Goal: Task Accomplishment & Management: Manage account settings

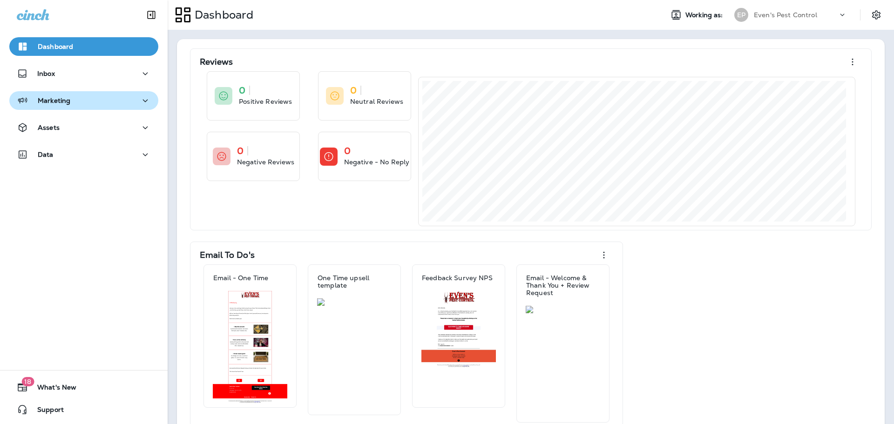
click at [66, 101] on p "Marketing" at bounding box center [54, 100] width 33 height 7
click at [68, 102] on p "Marketing" at bounding box center [54, 100] width 33 height 7
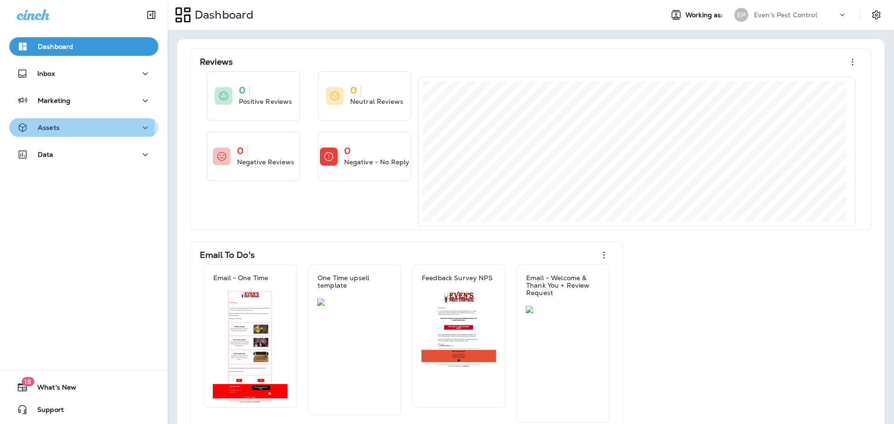
click at [68, 127] on div "Assets" at bounding box center [84, 128] width 134 height 12
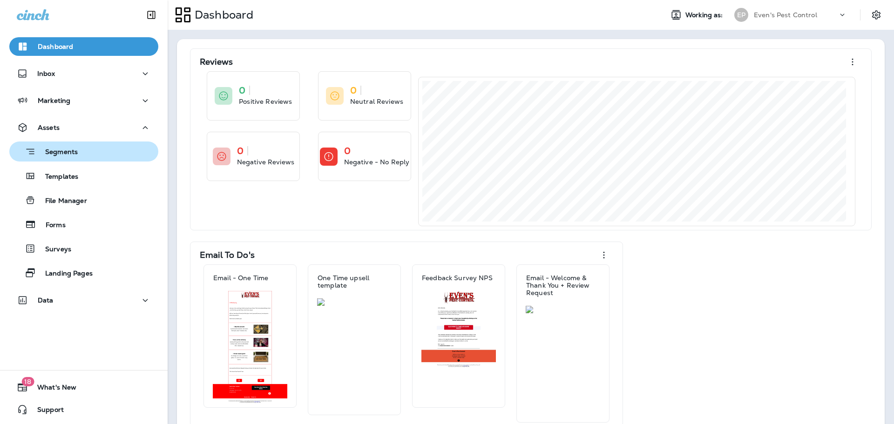
click at [69, 151] on p "Segments" at bounding box center [57, 152] width 42 height 9
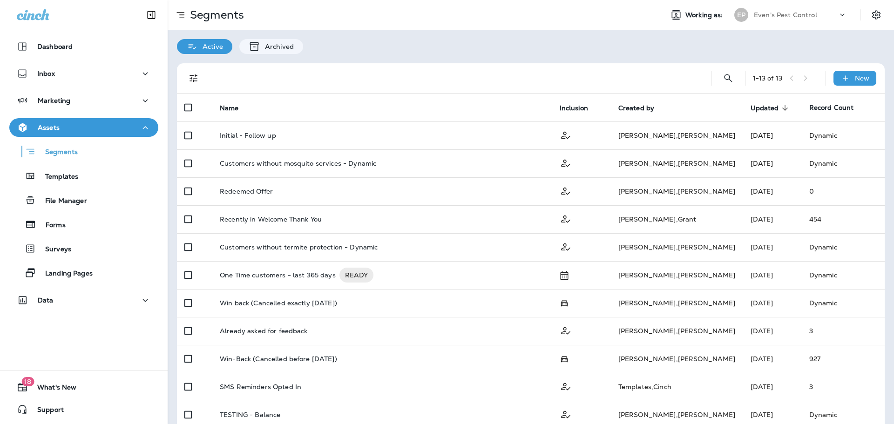
click at [743, 113] on th "Updated sorted descending" at bounding box center [772, 108] width 59 height 28
click at [750, 111] on span "Updated" at bounding box center [764, 108] width 28 height 8
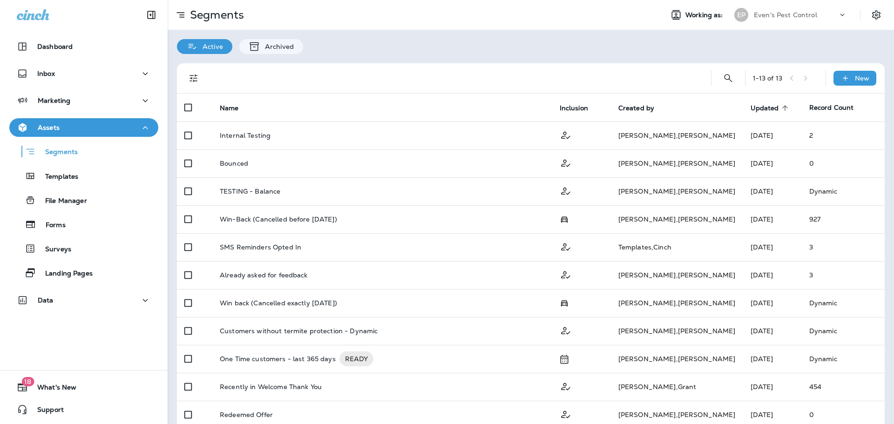
click at [229, 102] on th "Name" at bounding box center [382, 108] width 340 height 28
click at [233, 106] on span "Name" at bounding box center [229, 108] width 19 height 8
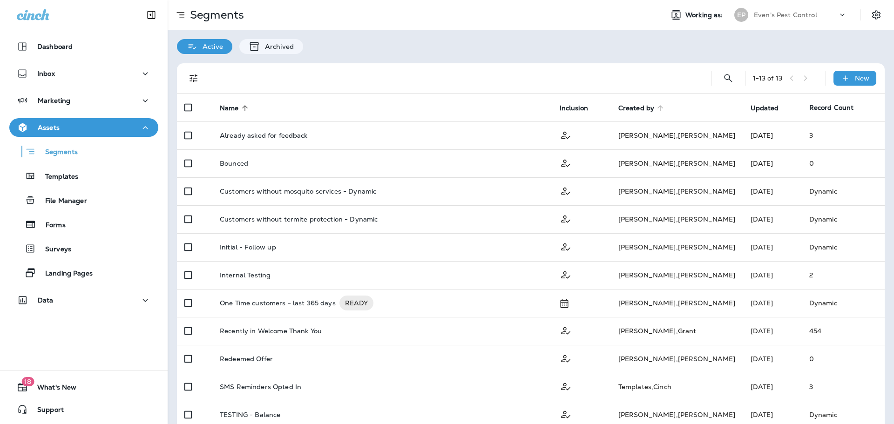
click at [626, 106] on span "Created by" at bounding box center [636, 108] width 36 height 8
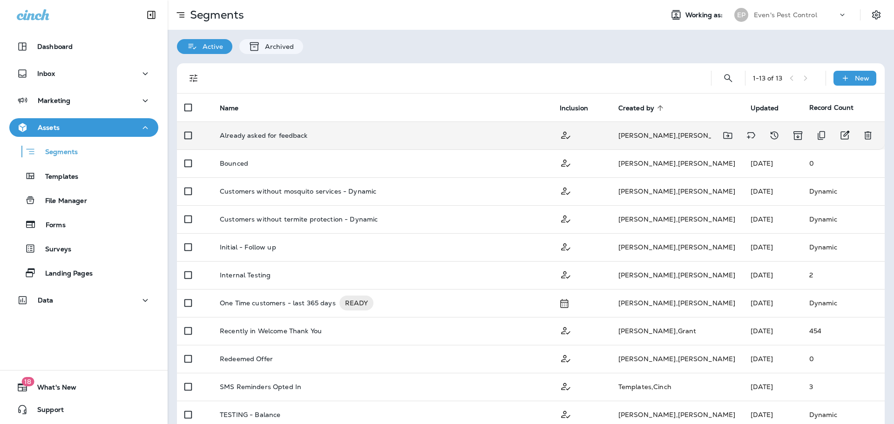
click at [251, 138] on p "Already asked for feedback" at bounding box center [264, 135] width 88 height 7
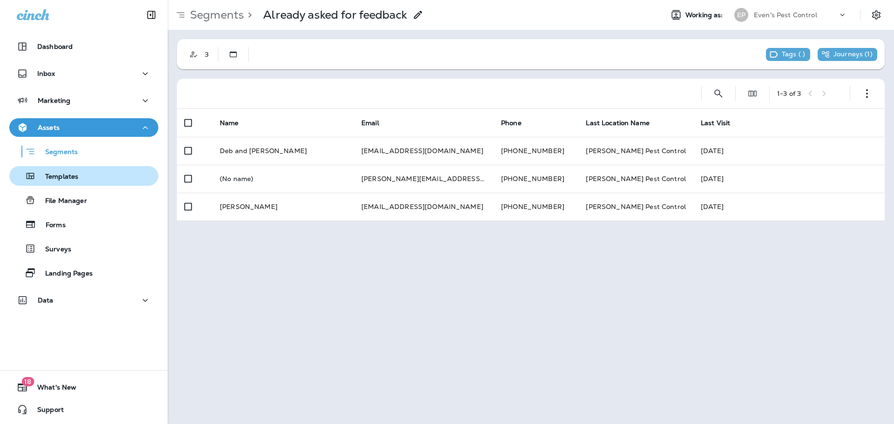
click at [65, 177] on p "Templates" at bounding box center [57, 177] width 42 height 9
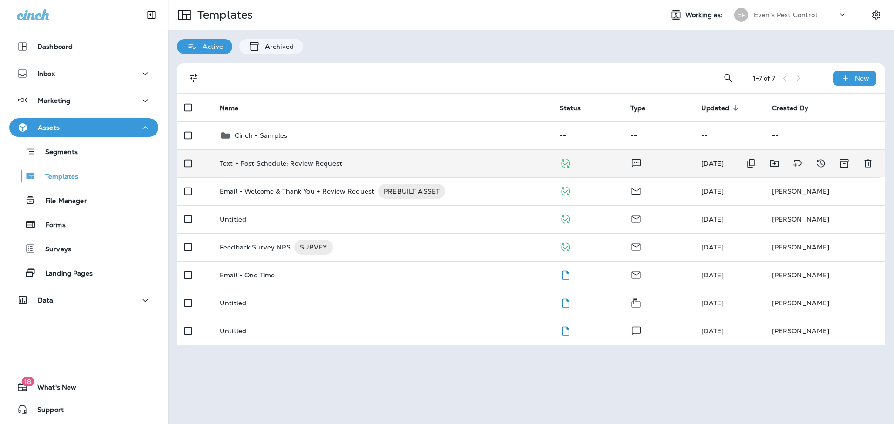
click at [283, 164] on p "Text - Post Schedule: Review Request" at bounding box center [281, 163] width 122 height 7
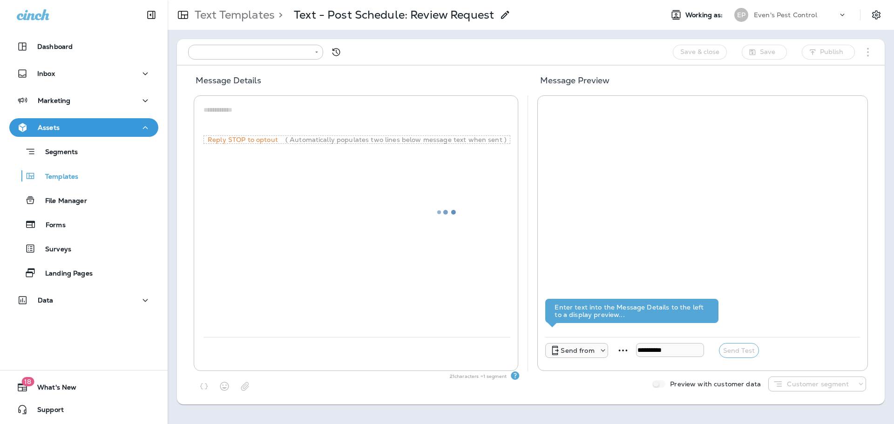
type input "**********"
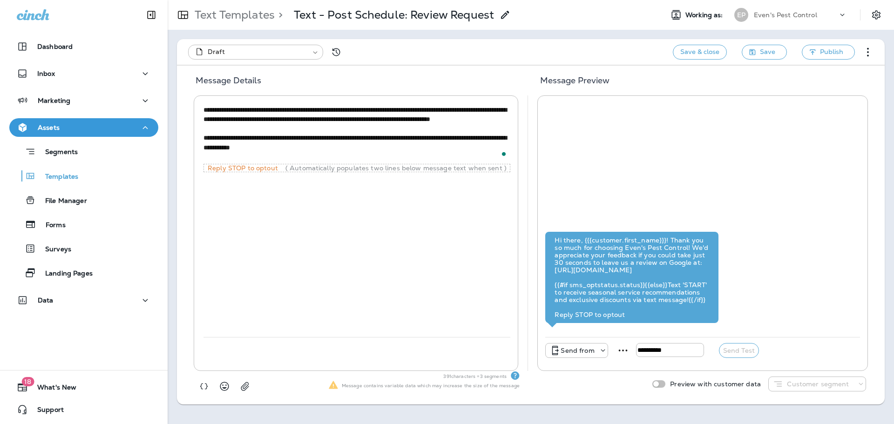
drag, startPoint x: 347, startPoint y: 131, endPoint x: 204, endPoint y: 127, distance: 142.5
click at [204, 127] on textarea "**********" at bounding box center [356, 133] width 307 height 56
paste textarea "To enrich screen reader interactions, please activate Accessibility in Grammarl…"
type textarea "**********"
click at [601, 350] on use at bounding box center [602, 351] width 4 height 2
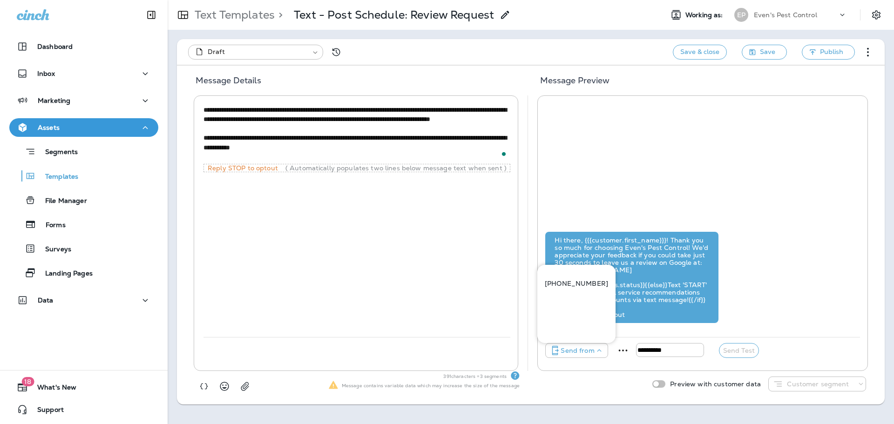
click at [601, 371] on div "391 characters = 3 segments Message contains variable data which may increase t…" at bounding box center [530, 388] width 693 height 34
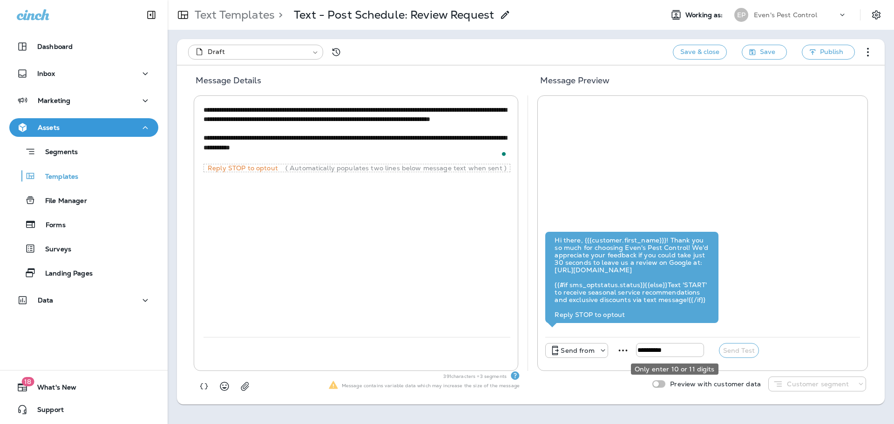
click at [651, 349] on input "tel" at bounding box center [670, 350] width 68 height 14
type input "**********"
click at [794, 355] on div "**********" at bounding box center [702, 350] width 315 height 26
click at [750, 352] on span "Send Test" at bounding box center [739, 350] width 40 height 15
click at [657, 352] on input "**********" at bounding box center [670, 350] width 68 height 14
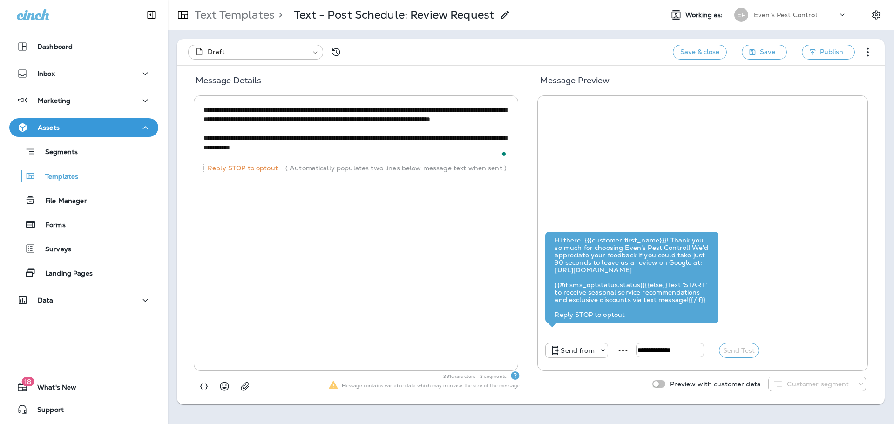
click at [595, 352] on div at bounding box center [600, 350] width 13 height 9
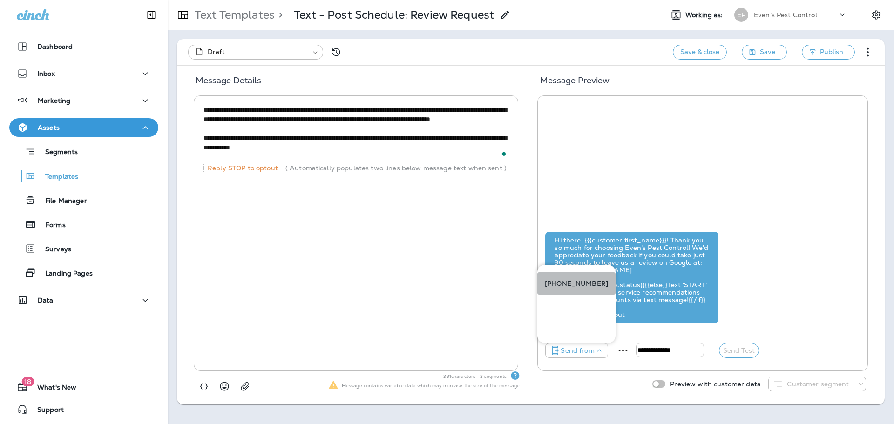
click at [581, 276] on button "[PHONE_NUMBER]" at bounding box center [576, 283] width 78 height 22
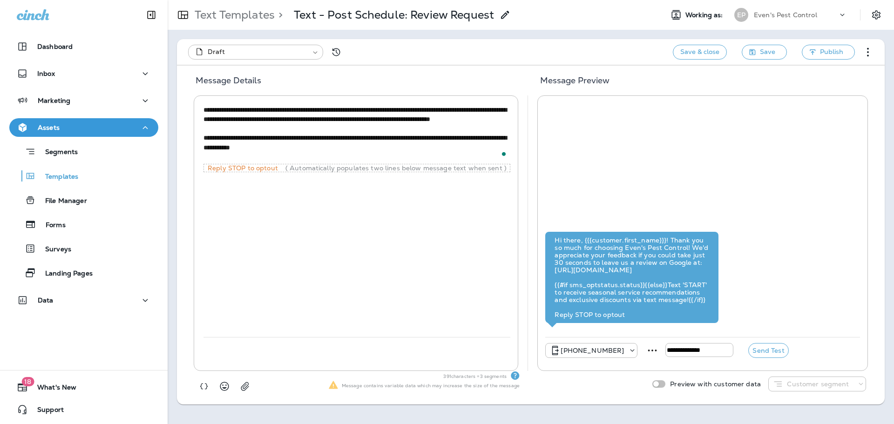
click at [348, 182] on div "**********" at bounding box center [356, 220] width 307 height 234
click at [782, 354] on button "Send Test" at bounding box center [768, 350] width 40 height 15
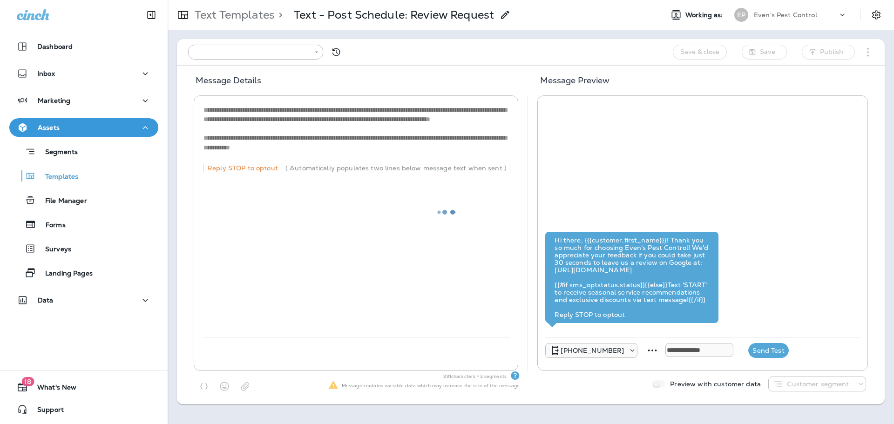
type input "**********"
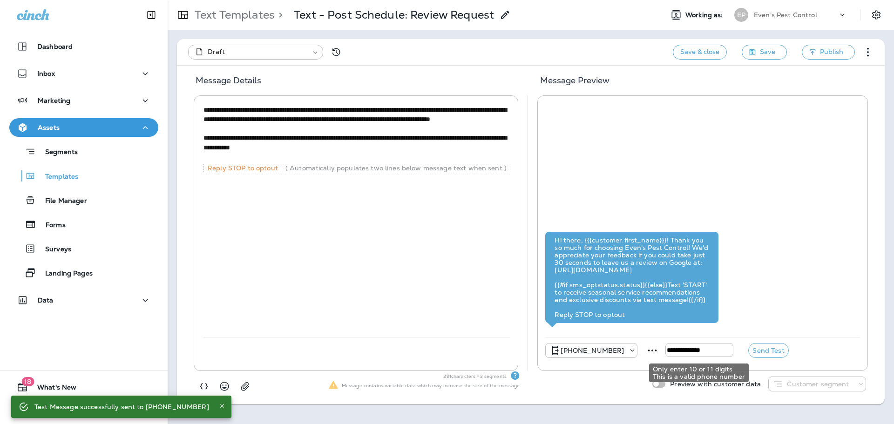
drag, startPoint x: 715, startPoint y: 350, endPoint x: 682, endPoint y: 353, distance: 33.6
click at [682, 353] on input "**********" at bounding box center [699, 350] width 68 height 14
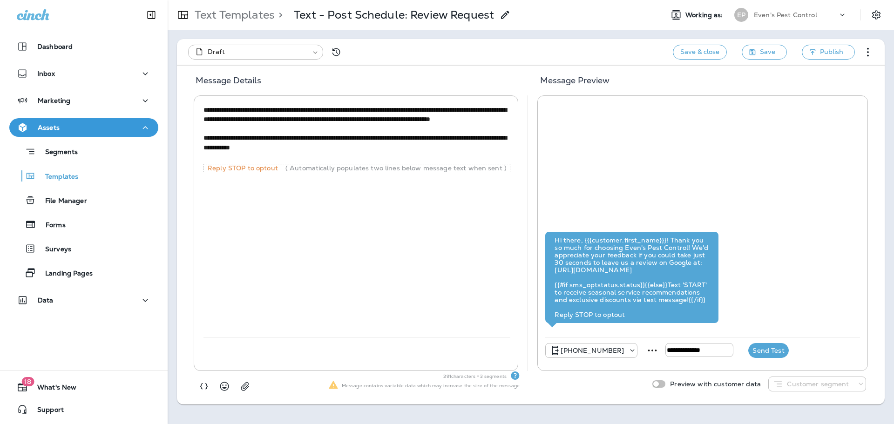
type input "**********"
click at [775, 346] on button "Send Test" at bounding box center [768, 350] width 40 height 15
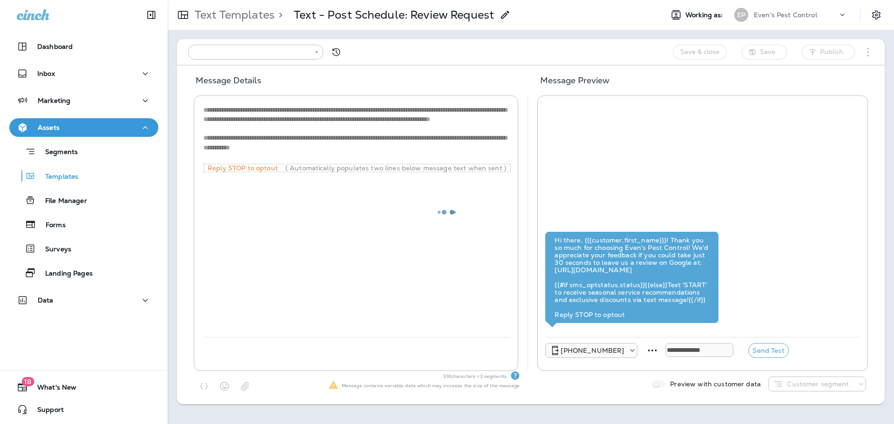
type input "**********"
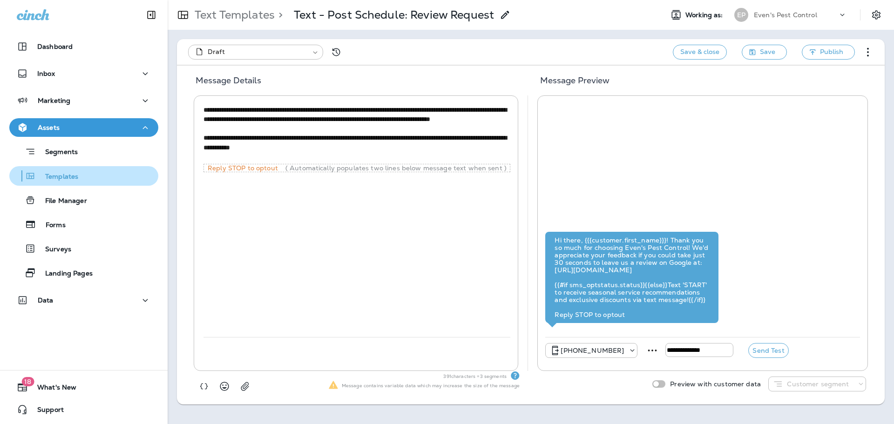
click at [61, 174] on p "Templates" at bounding box center [57, 177] width 42 height 9
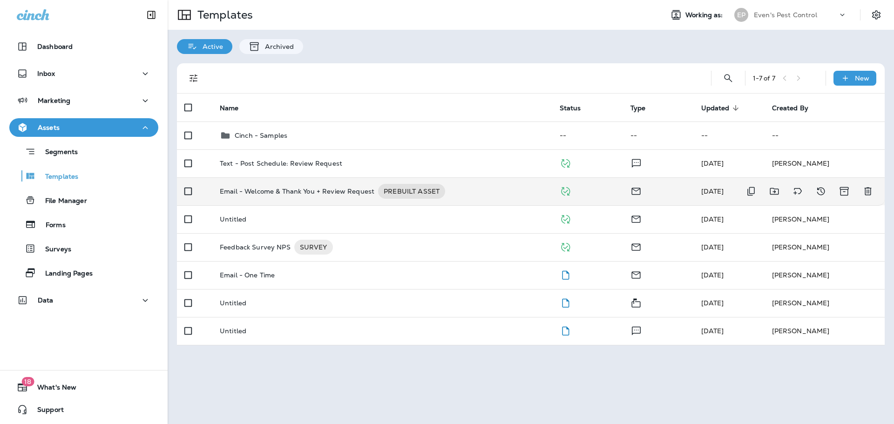
click at [270, 191] on p "Email - Welcome & Thank You + Review Request" at bounding box center [297, 191] width 155 height 15
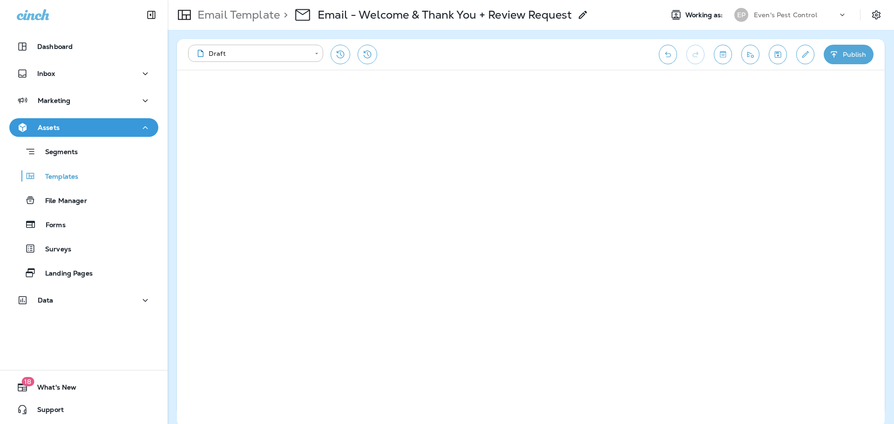
click at [773, 54] on icon "Save" at bounding box center [778, 54] width 10 height 9
click at [844, 51] on button "Publish" at bounding box center [848, 55] width 50 height 20
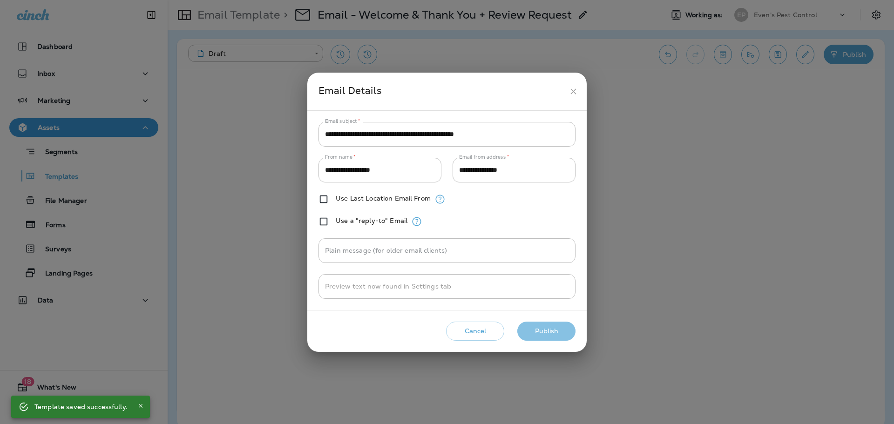
click at [532, 331] on button "Publish" at bounding box center [546, 331] width 58 height 19
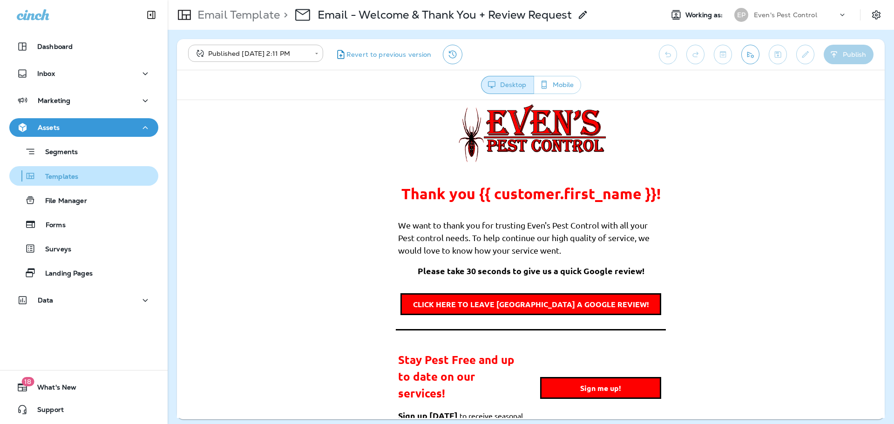
click at [67, 178] on p "Templates" at bounding box center [57, 177] width 42 height 9
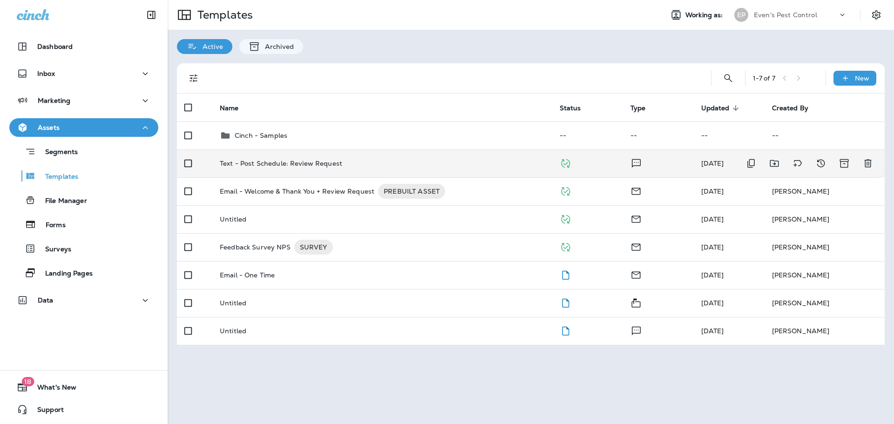
click at [302, 166] on p "Text - Post Schedule: Review Request" at bounding box center [281, 163] width 122 height 7
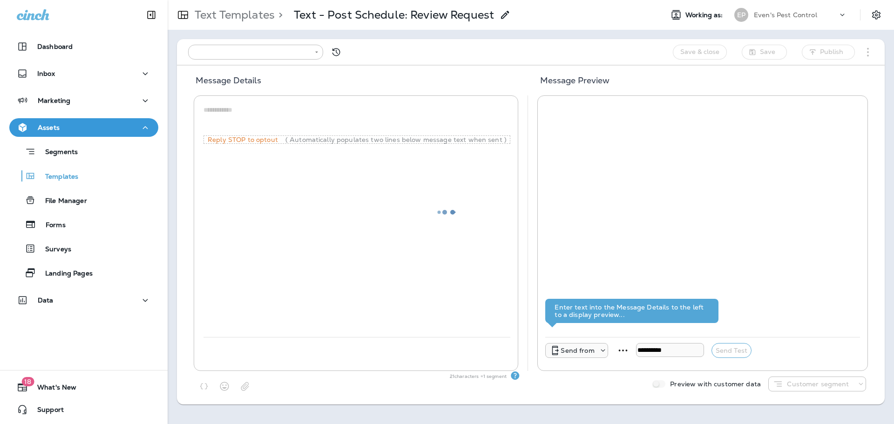
type input "**********"
type textarea "**********"
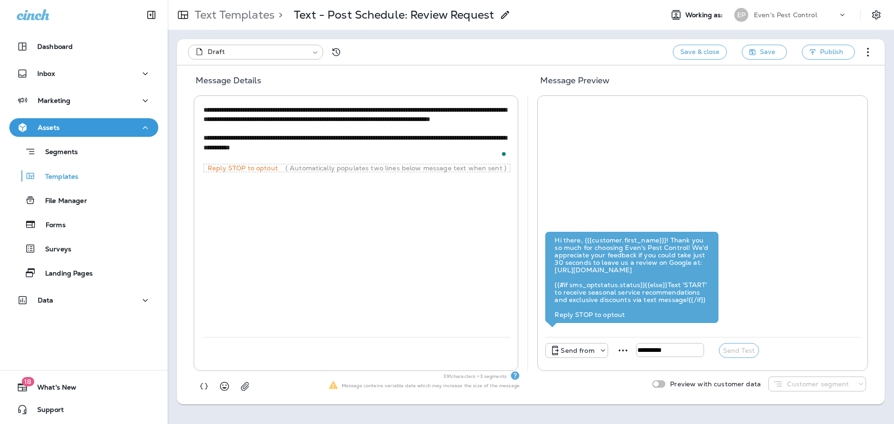
drag, startPoint x: 351, startPoint y: 128, endPoint x: 204, endPoint y: 130, distance: 147.1
click at [204, 130] on textarea "**********" at bounding box center [356, 133] width 307 height 56
click at [761, 52] on span "Save" at bounding box center [767, 52] width 15 height 12
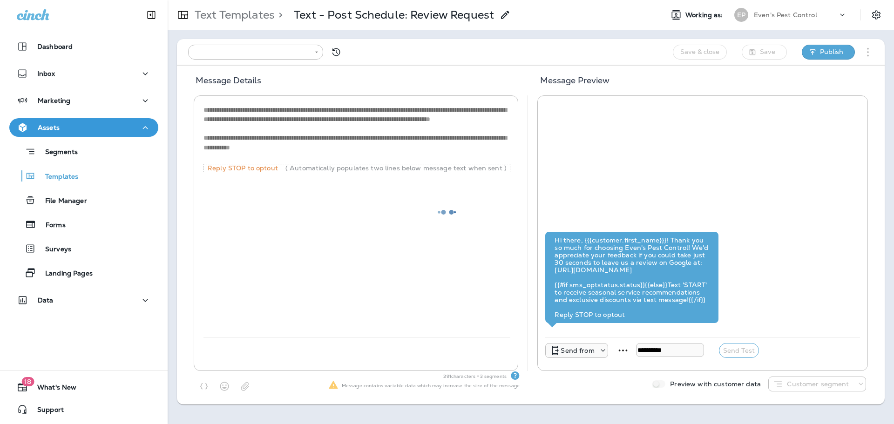
type input "**********"
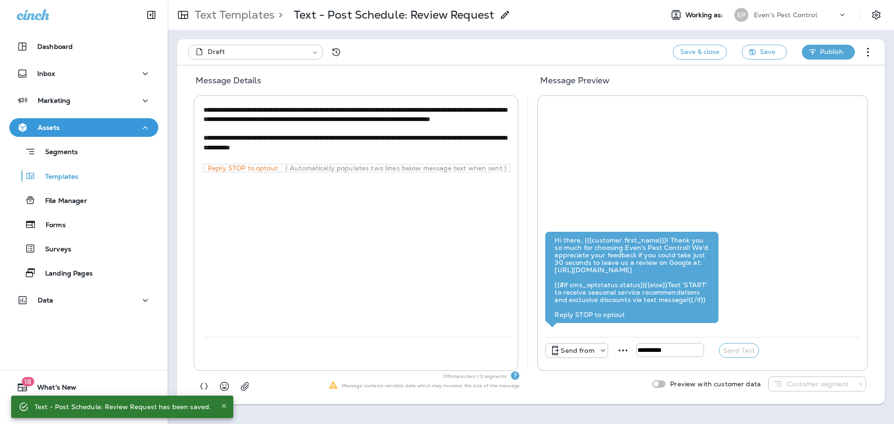
click at [836, 50] on span "Publish" at bounding box center [831, 52] width 23 height 12
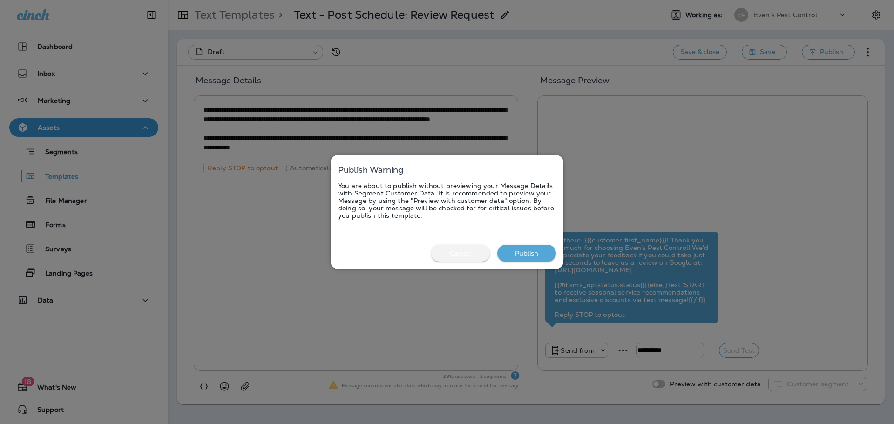
click at [447, 258] on button "Cancel" at bounding box center [460, 253] width 59 height 17
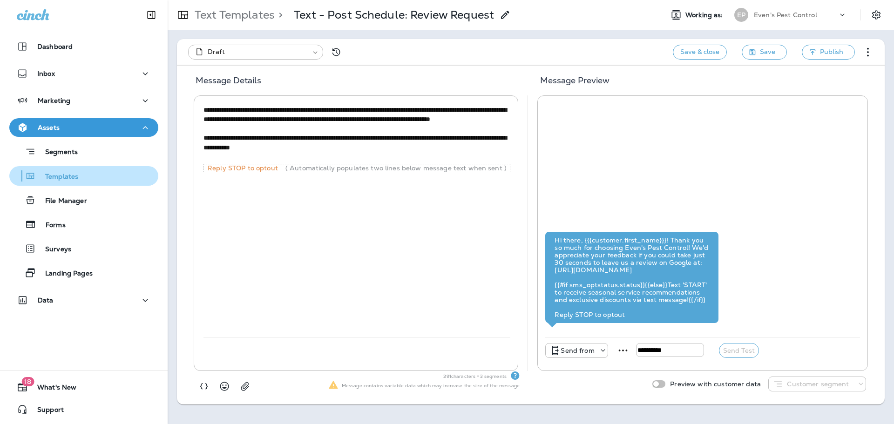
click at [85, 179] on div "Templates" at bounding box center [83, 176] width 141 height 14
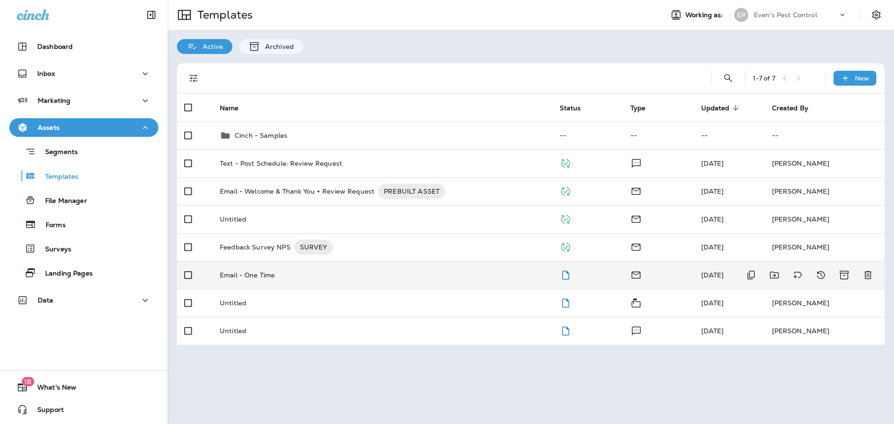
click at [280, 271] on td "Email - One Time" at bounding box center [382, 275] width 340 height 28
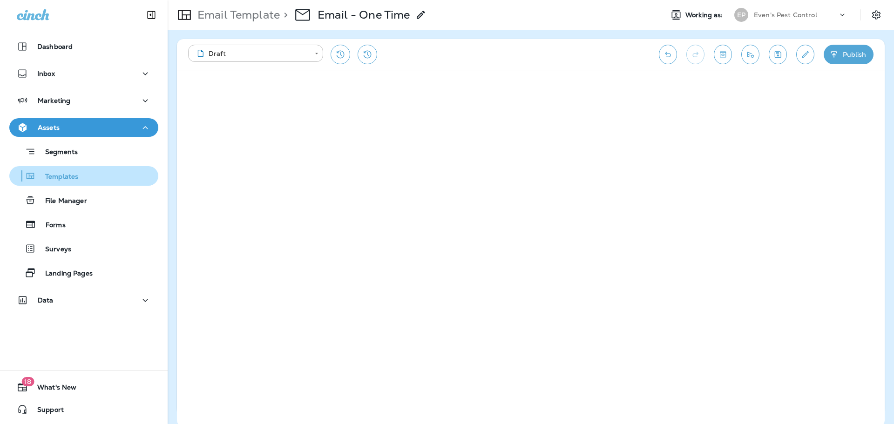
click at [77, 181] on p "Templates" at bounding box center [57, 177] width 42 height 9
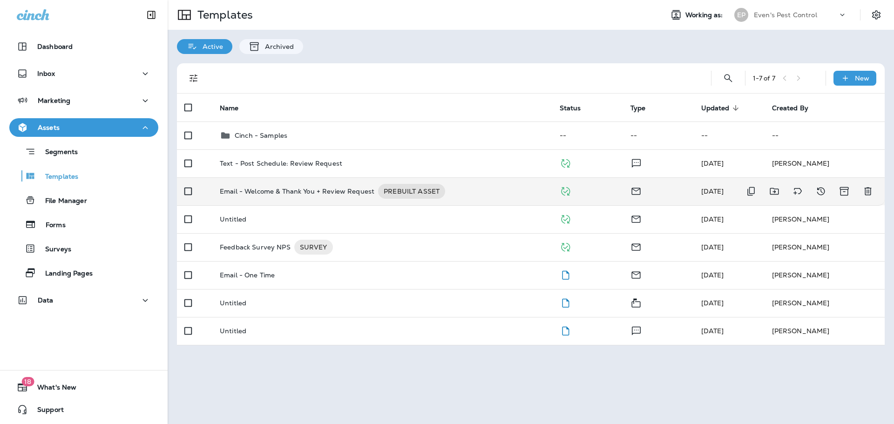
click at [274, 194] on p "Email - Welcome & Thank You + Review Request" at bounding box center [297, 191] width 155 height 15
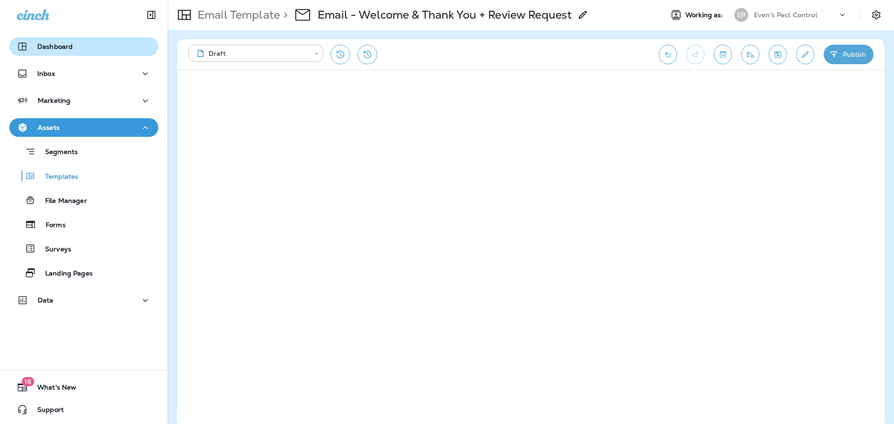
click at [57, 47] on p "Dashboard" at bounding box center [54, 46] width 35 height 7
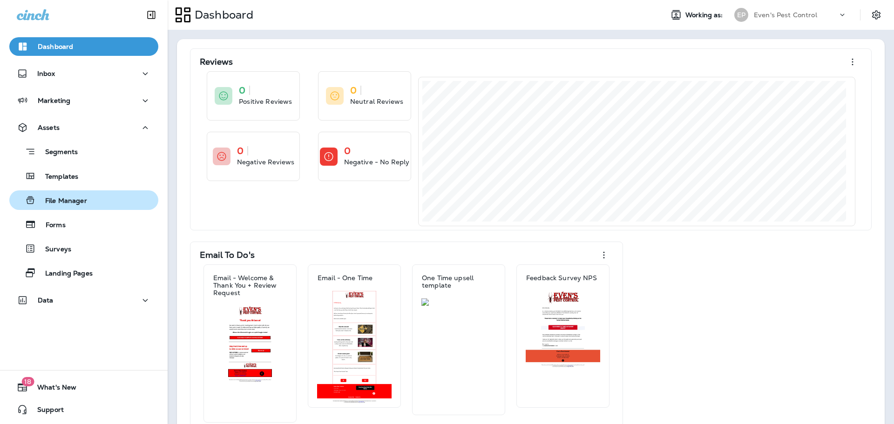
click at [74, 201] on p "File Manager" at bounding box center [61, 201] width 51 height 9
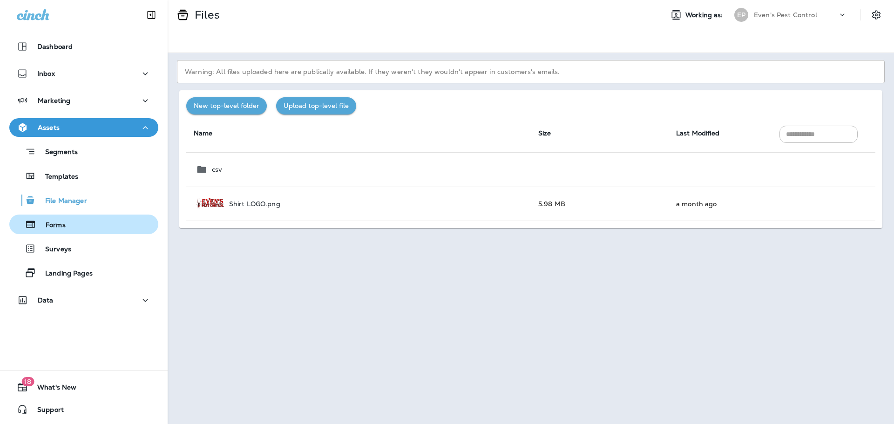
click at [54, 223] on p "Forms" at bounding box center [50, 225] width 29 height 9
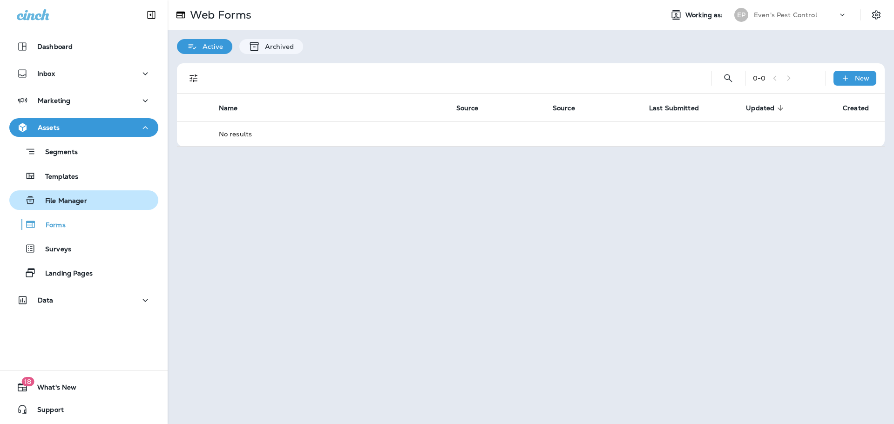
click at [61, 204] on p "File Manager" at bounding box center [61, 201] width 51 height 9
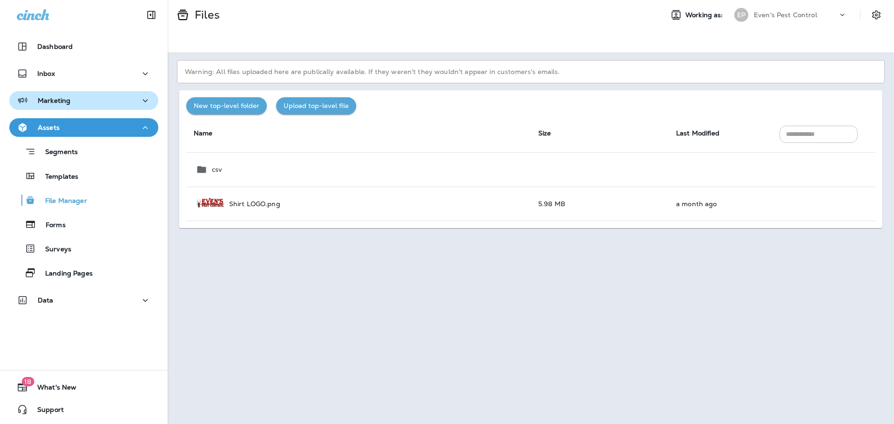
click at [93, 107] on button "Marketing" at bounding box center [83, 100] width 149 height 19
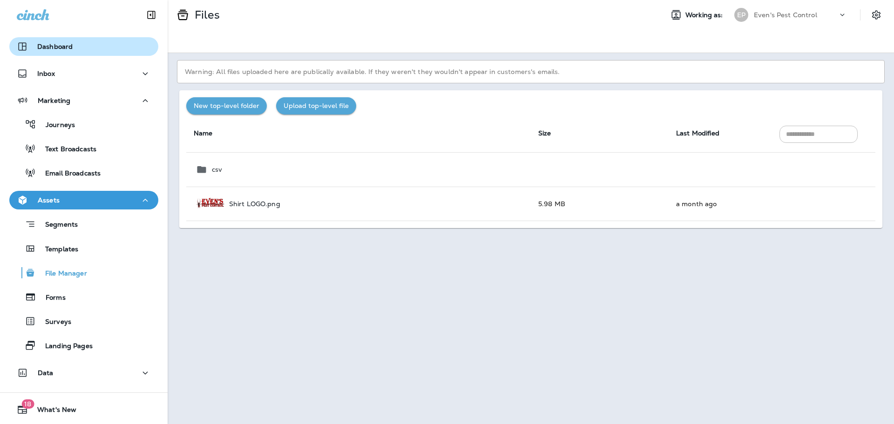
click at [101, 40] on button "Dashboard" at bounding box center [83, 46] width 149 height 19
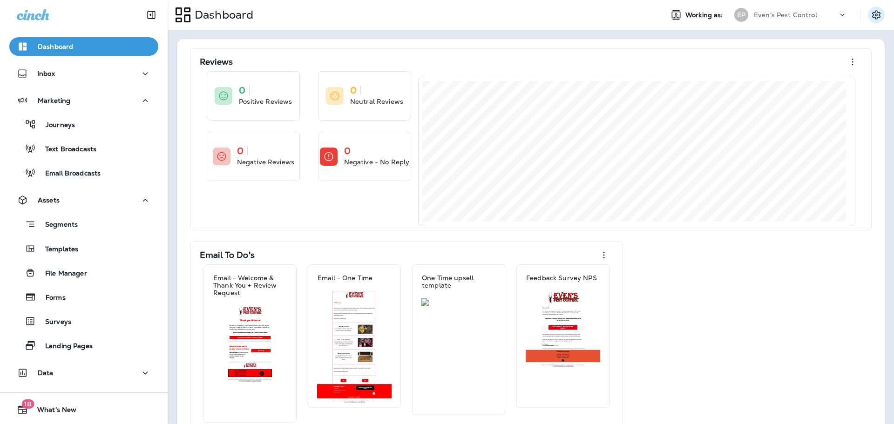
click at [872, 13] on icon "Settings" at bounding box center [876, 14] width 8 height 9
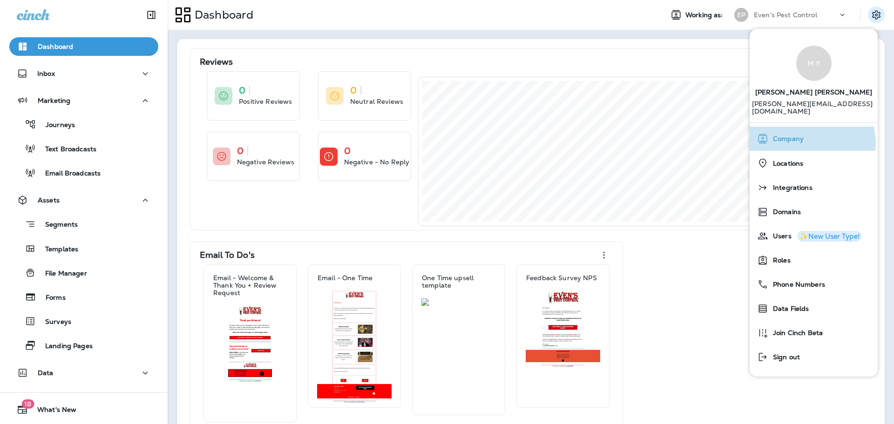
click at [797, 137] on div "Company" at bounding box center [813, 138] width 121 height 19
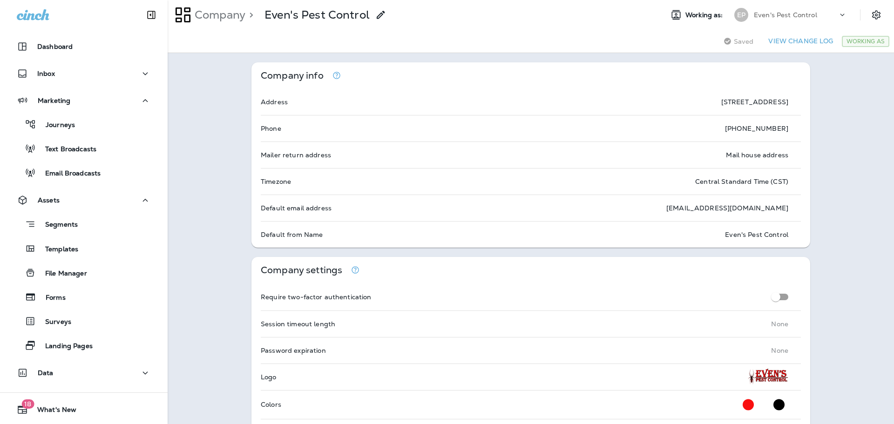
click at [882, 14] on div at bounding box center [881, 15] width 26 height 17
click at [874, 14] on icon "Settings" at bounding box center [875, 14] width 11 height 11
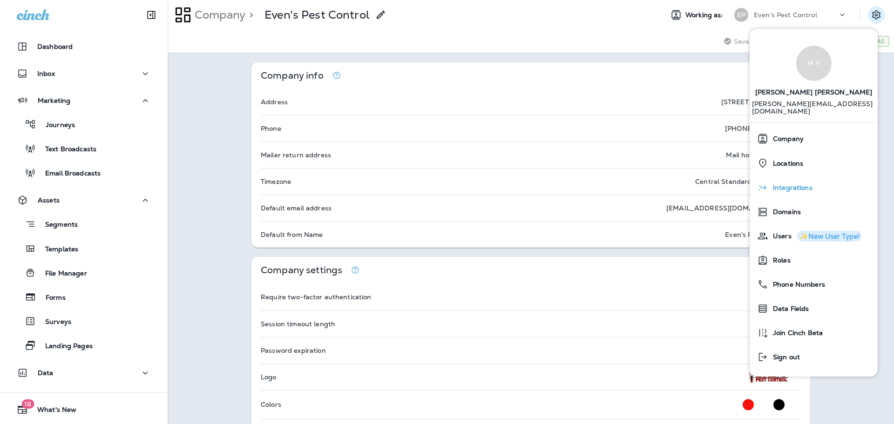
click at [816, 179] on div "Integrations" at bounding box center [813, 187] width 121 height 19
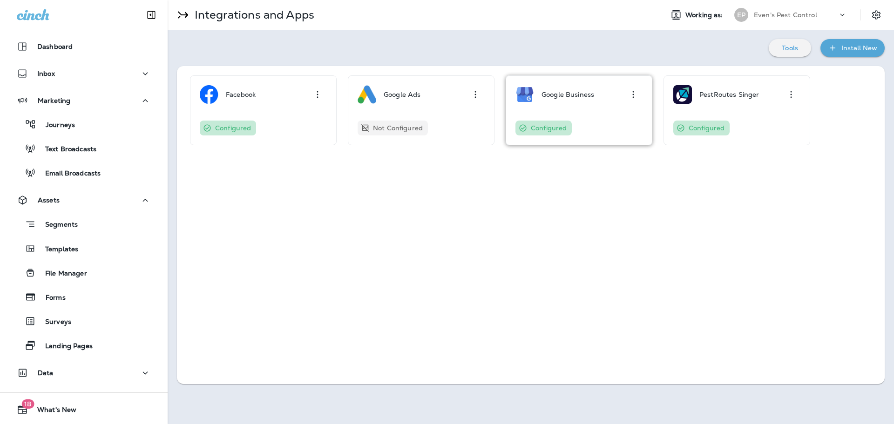
click at [634, 94] on icon "button" at bounding box center [632, 94] width 11 height 11
click at [628, 233] on div "Facebook Configured Google Ads Not Configured Google Business Configured PestRo…" at bounding box center [530, 225] width 707 height 318
click at [634, 91] on icon "button" at bounding box center [632, 94] width 11 height 11
click at [620, 151] on div "Uninstall" at bounding box center [618, 147] width 29 height 12
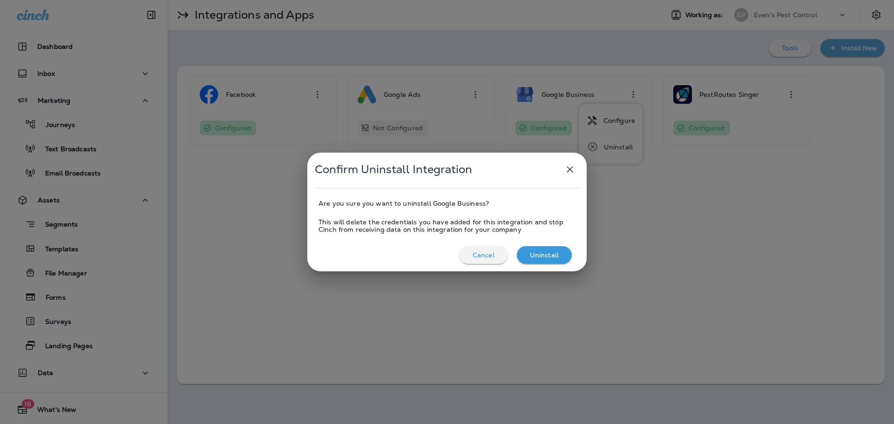
click at [566, 166] on icon "button" at bounding box center [569, 169] width 11 height 11
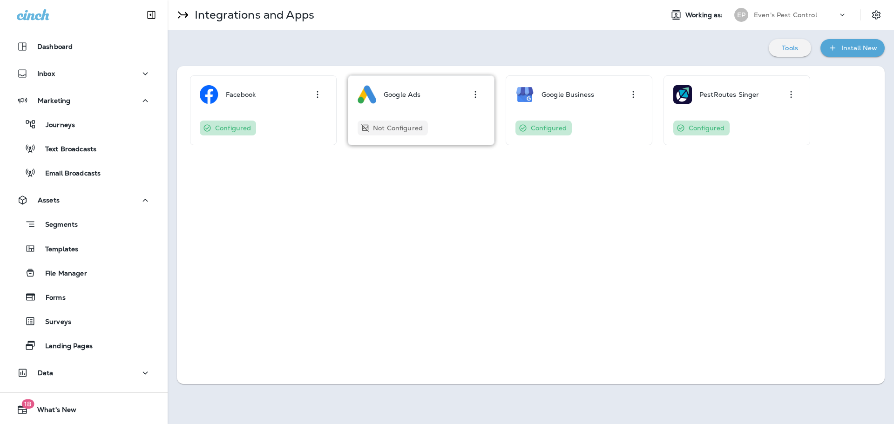
click at [422, 111] on div "Google Ads Not Configured" at bounding box center [420, 110] width 127 height 50
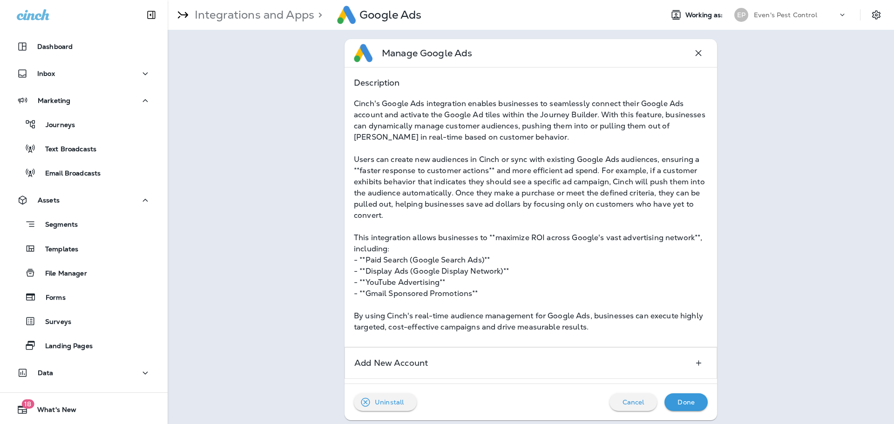
click at [636, 391] on div "Uninstall Cancel Done" at bounding box center [530, 402] width 372 height 36
click at [634, 397] on div "Cancel" at bounding box center [633, 402] width 33 height 12
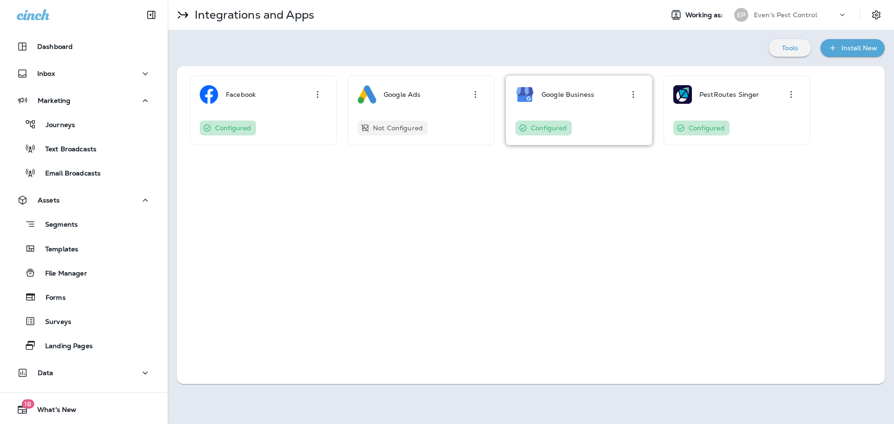
click at [565, 94] on p "Google Business" at bounding box center [567, 94] width 53 height 7
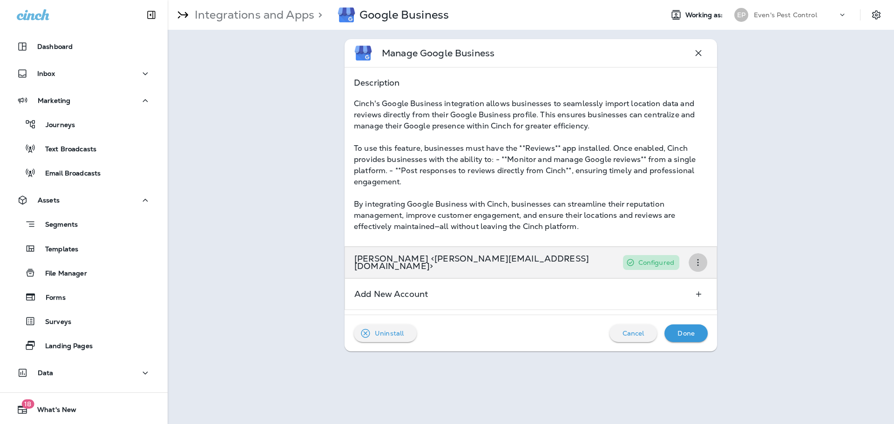
click at [699, 261] on icon "button" at bounding box center [697, 262] width 11 height 11
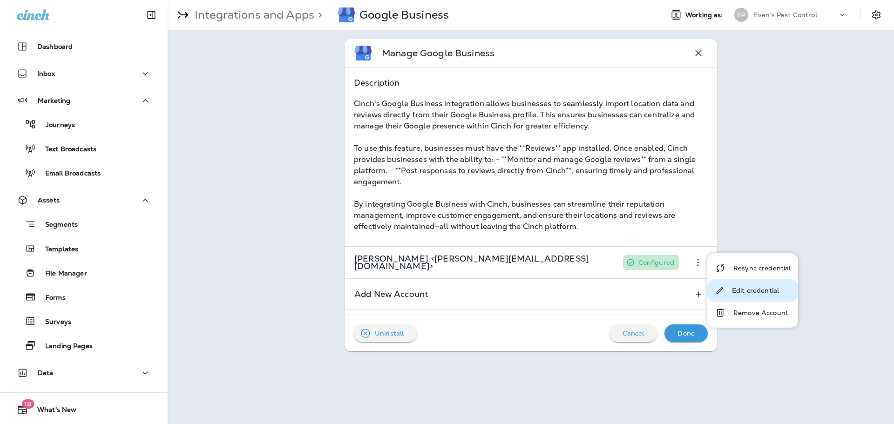
click at [742, 292] on p "Edit credential" at bounding box center [755, 290] width 47 height 7
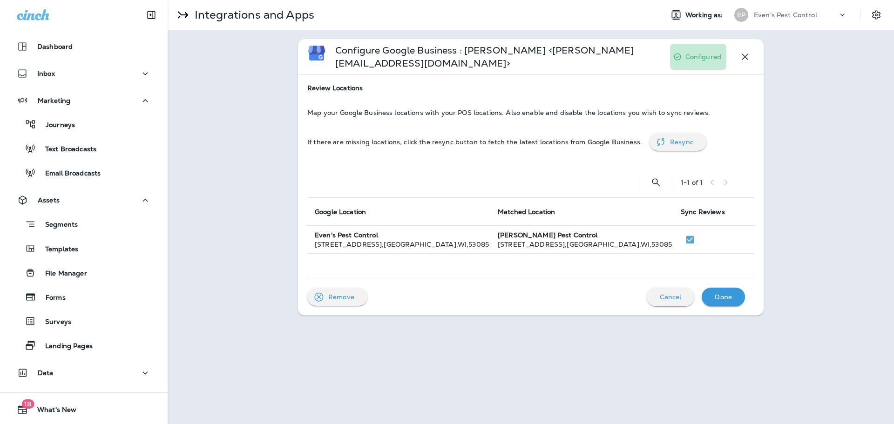
click at [676, 147] on div "Resync" at bounding box center [684, 142] width 29 height 12
click at [677, 148] on div "Resync" at bounding box center [684, 142] width 29 height 12
click at [658, 148] on button "Resync" at bounding box center [677, 142] width 57 height 18
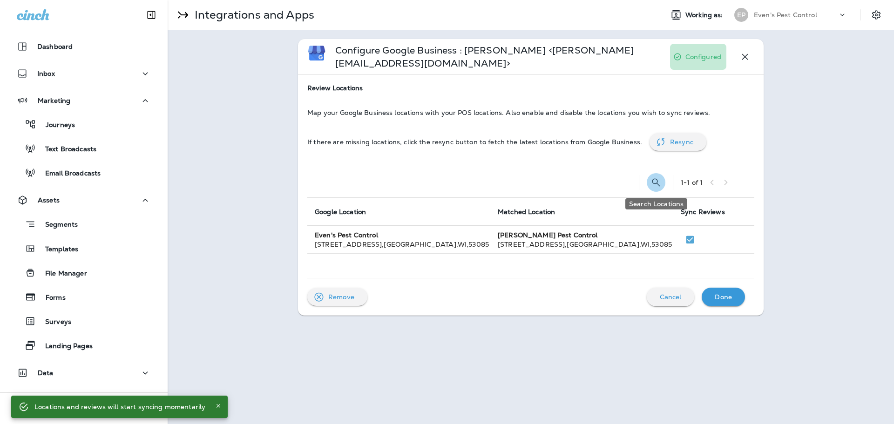
click at [654, 183] on icon "Search Locations" at bounding box center [655, 182] width 11 height 11
click at [620, 185] on input "text" at bounding box center [614, 181] width 83 height 25
click at [624, 178] on input "text" at bounding box center [614, 181] width 83 height 25
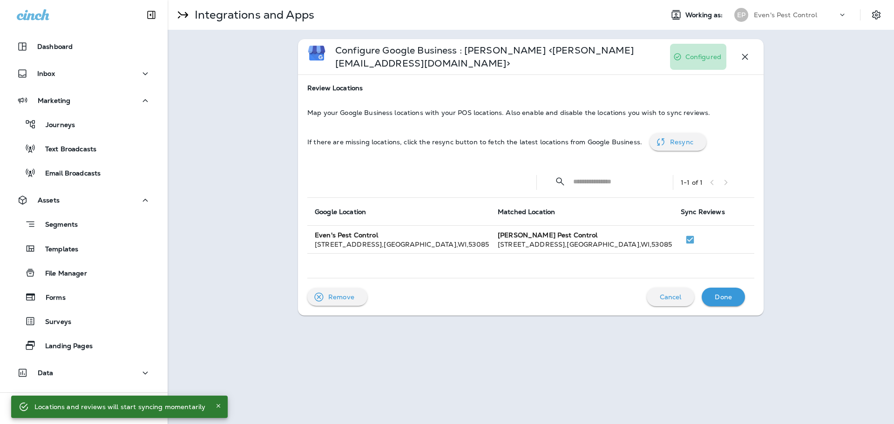
click at [624, 178] on input "text" at bounding box center [614, 181] width 83 height 25
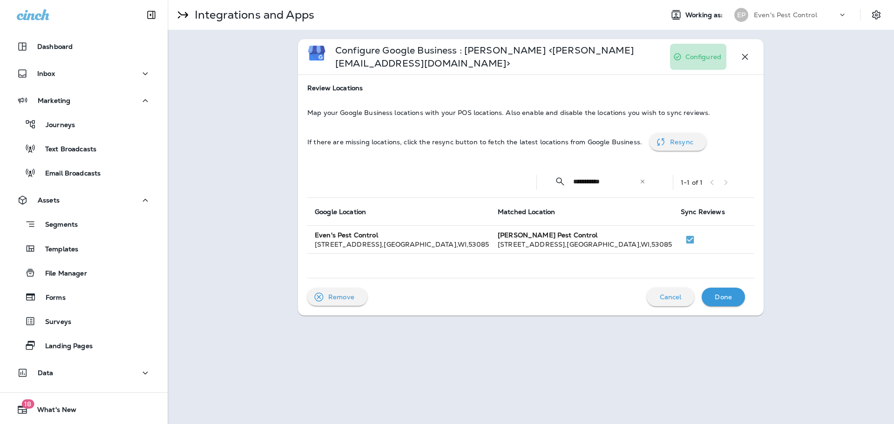
type input "**********"
click at [749, 55] on icon "button" at bounding box center [744, 56] width 11 height 11
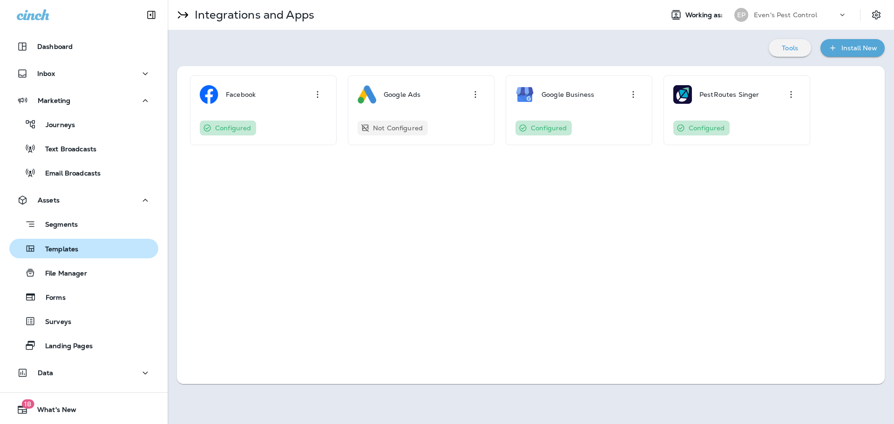
click at [82, 250] on div "Templates" at bounding box center [83, 249] width 141 height 14
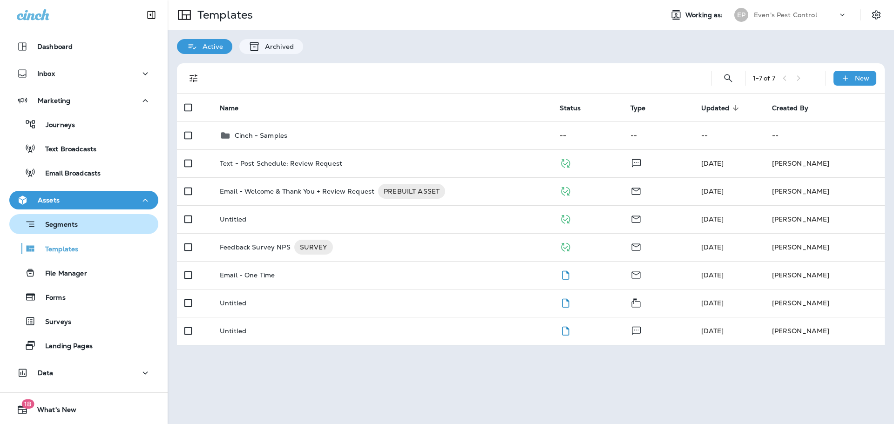
click at [50, 226] on p "Segments" at bounding box center [57, 225] width 42 height 9
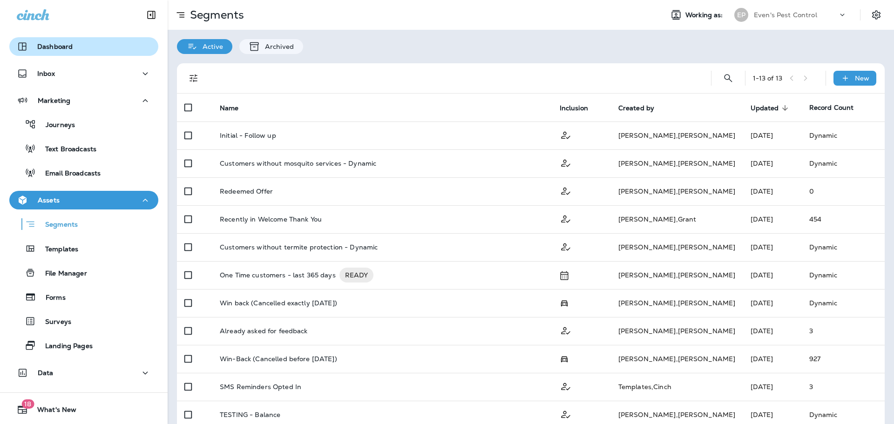
click at [81, 47] on div "Dashboard" at bounding box center [84, 46] width 134 height 11
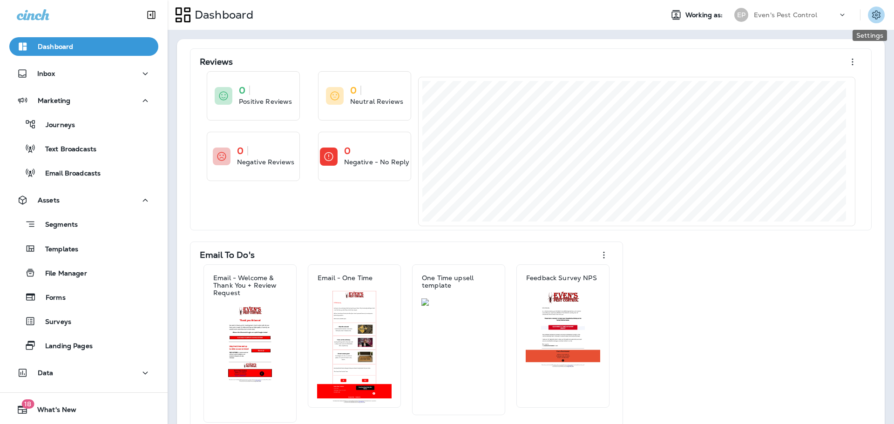
click at [872, 15] on icon "Settings" at bounding box center [876, 14] width 8 height 9
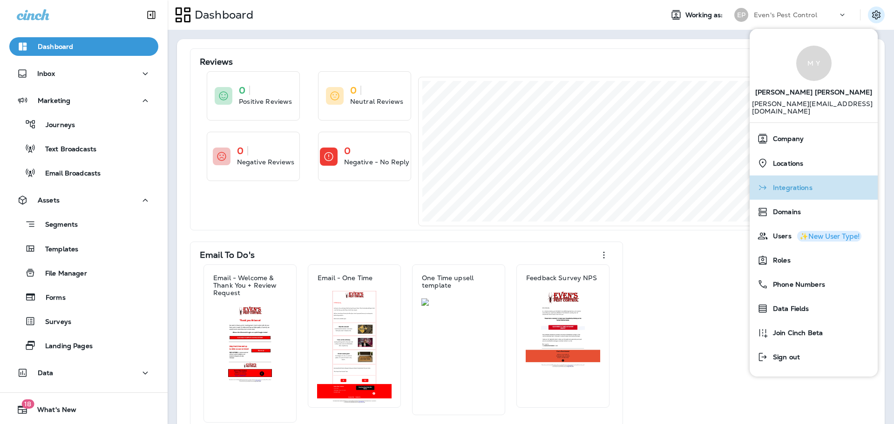
click at [818, 178] on div "Integrations" at bounding box center [813, 187] width 121 height 19
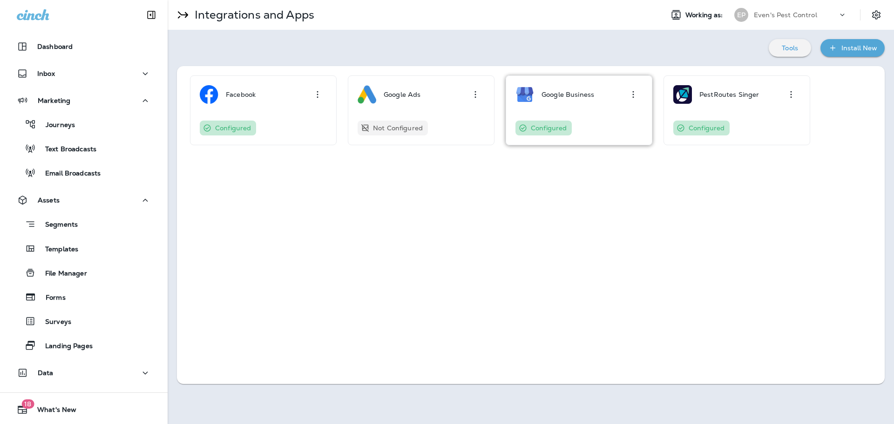
click at [622, 112] on div "Google Business Configured" at bounding box center [578, 110] width 127 height 50
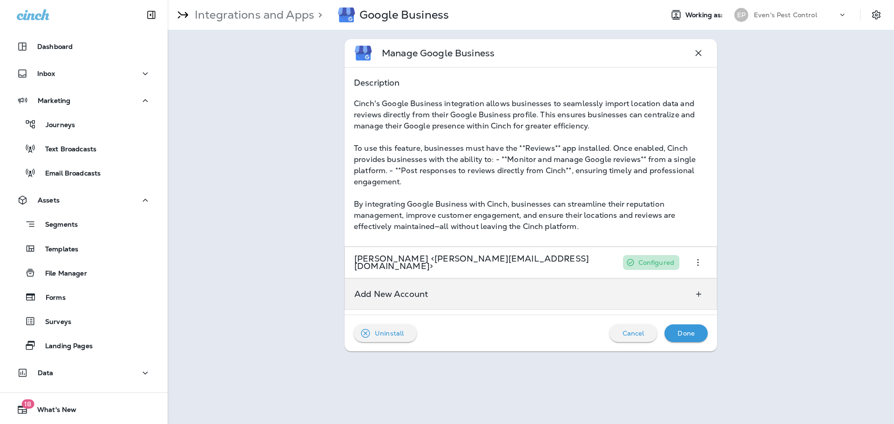
click at [518, 303] on div "Add New Account" at bounding box center [530, 294] width 372 height 32
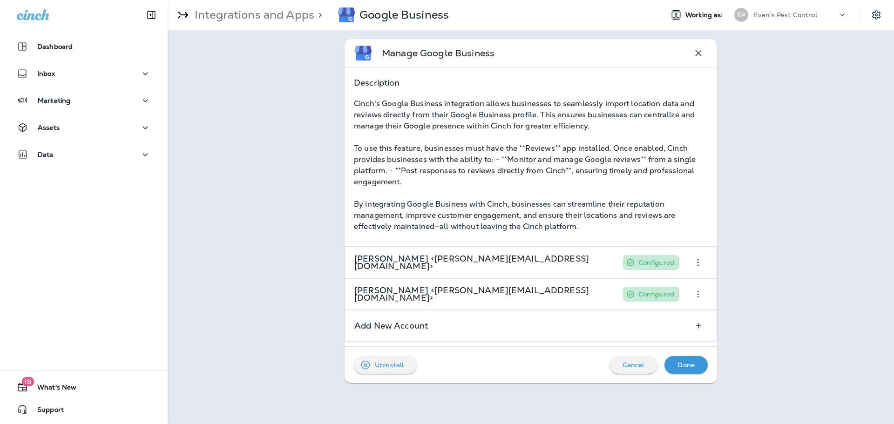
drag, startPoint x: 739, startPoint y: 252, endPoint x: 308, endPoint y: 310, distance: 435.3
click at [308, 310] on div "Manage Google Business Description Cinch's Google Business integration allows b…" at bounding box center [531, 211] width 726 height 363
